Goal: Contribute content

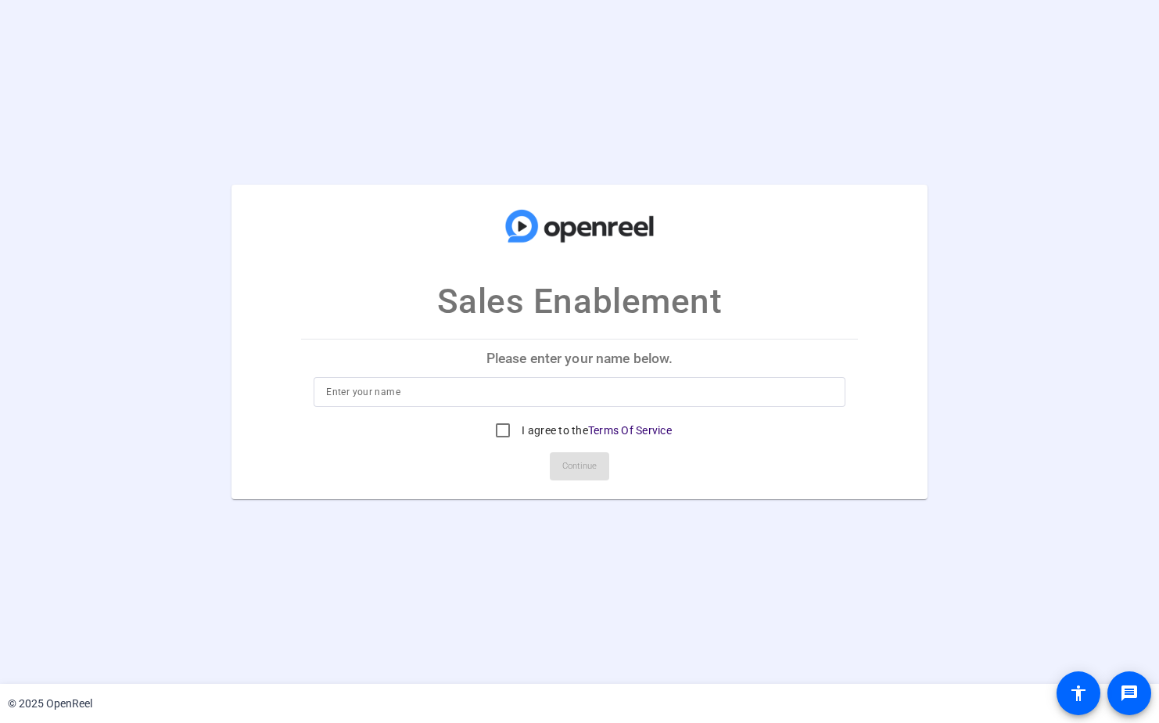
click at [425, 393] on input at bounding box center [579, 391] width 506 height 19
type input "[PERSON_NAME]"
click at [497, 431] on input "I agree to the Terms Of Service" at bounding box center [502, 430] width 31 height 31
checkbox input "true"
click at [578, 465] on span "Continue" at bounding box center [579, 465] width 34 height 23
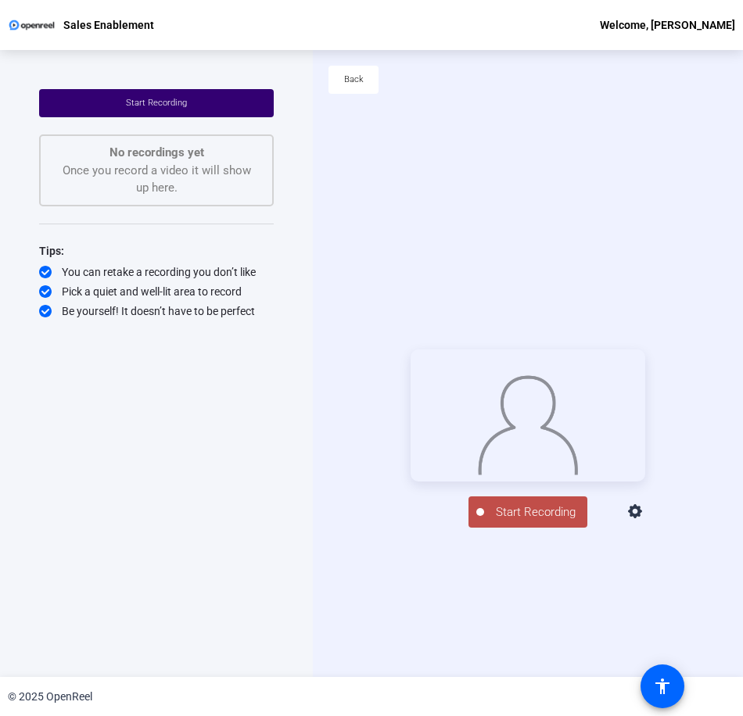
click at [537, 522] on span "Start Recording" at bounding box center [535, 513] width 103 height 18
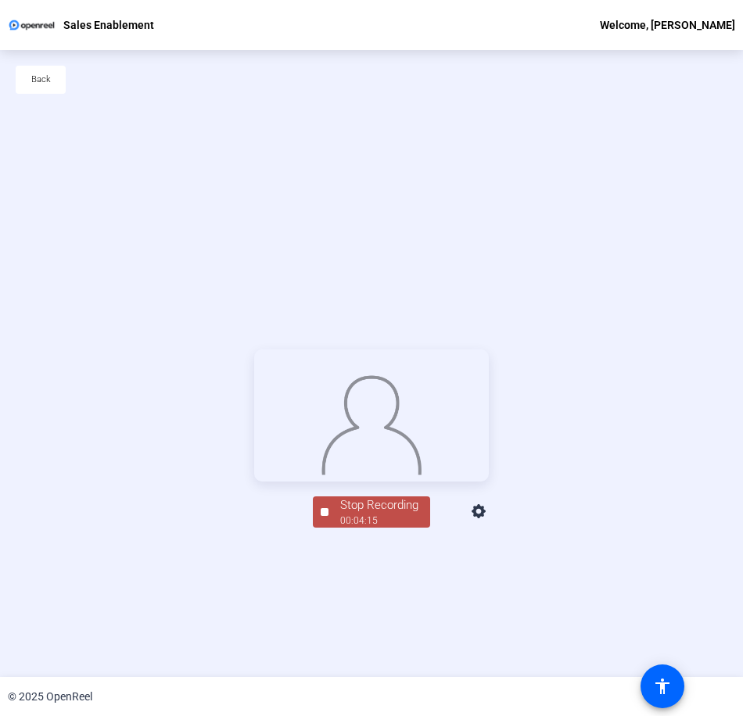
click at [386, 528] on div "00:04:15" at bounding box center [379, 521] width 78 height 14
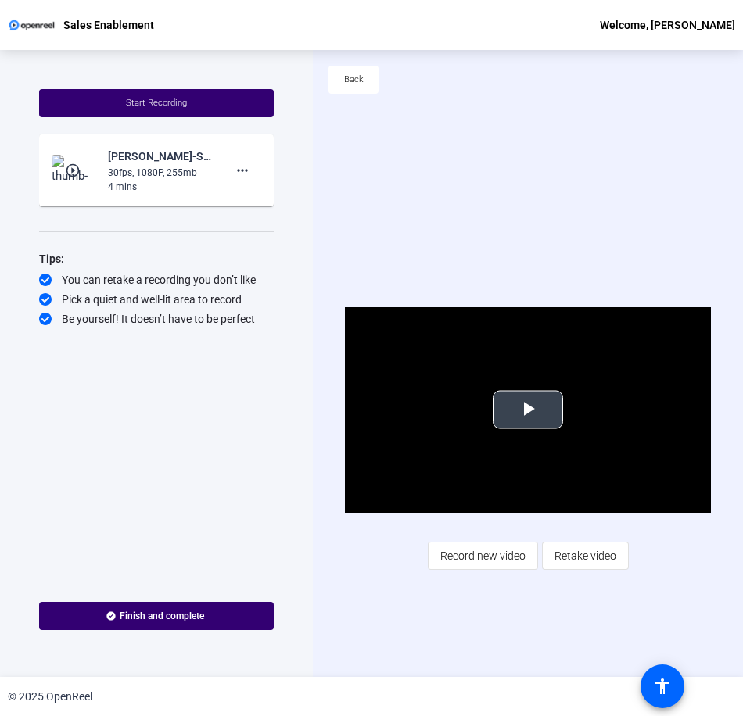
click at [528, 410] on span "Video Player" at bounding box center [528, 410] width 0 height 0
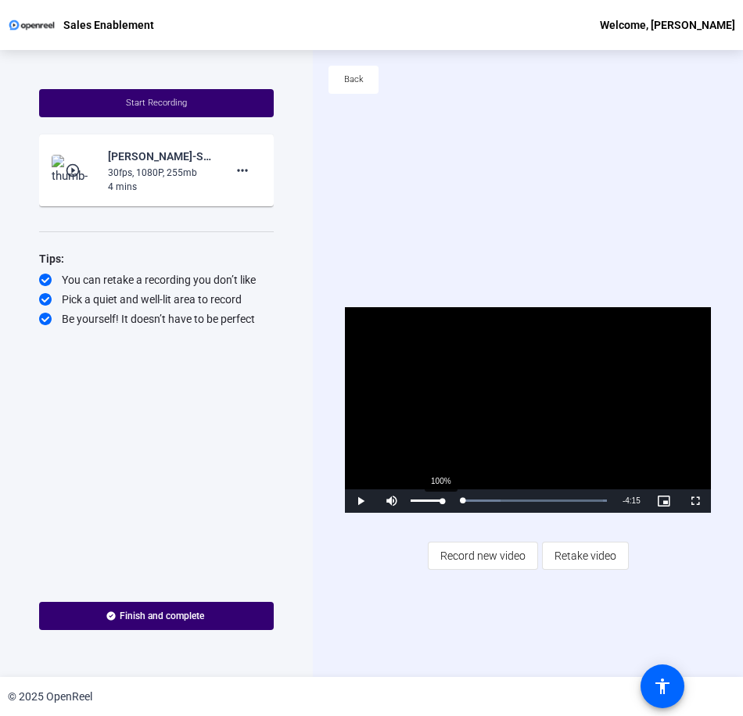
drag, startPoint x: 467, startPoint y: 504, endPoint x: 443, endPoint y: 501, distance: 24.4
click at [443, 501] on div "Play Mute 100% Current Time 0:00 / Duration 4:15 Loaded : 100.00% 0:02 0:00 Str…" at bounding box center [528, 501] width 366 height 23
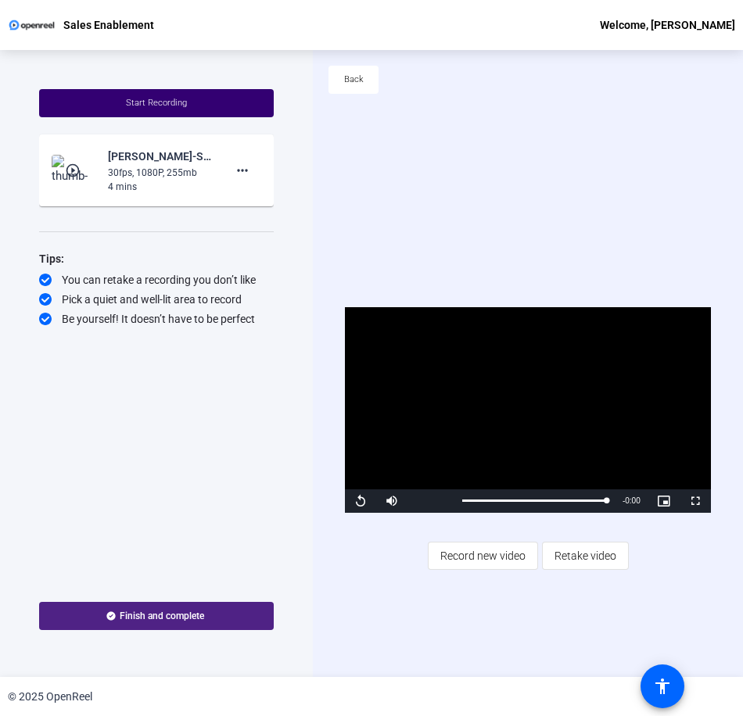
click at [178, 608] on span at bounding box center [156, 617] width 235 height 38
